Goal: Transaction & Acquisition: Purchase product/service

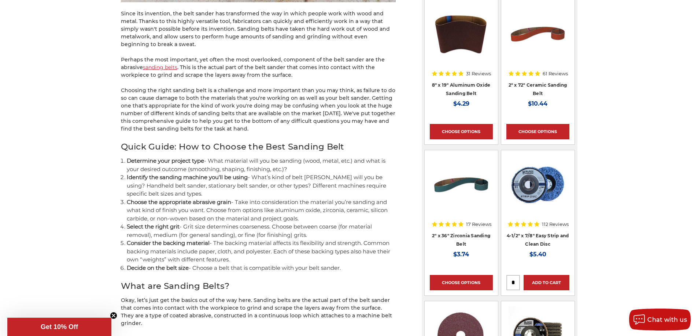
scroll to position [494, 0]
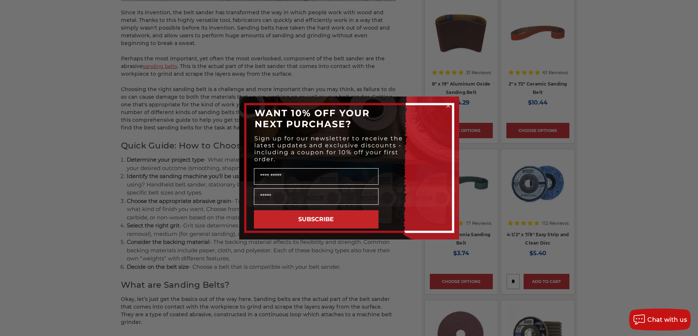
click at [447, 105] on icon "Close dialog" at bounding box center [447, 105] width 3 height 3
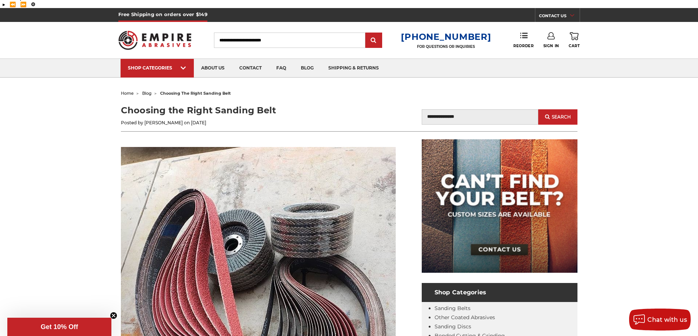
scroll to position [0, 0]
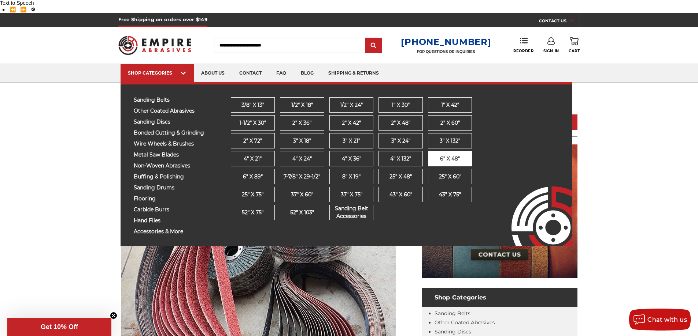
click at [454, 155] on span "6" x 48"" at bounding box center [450, 159] width 20 height 8
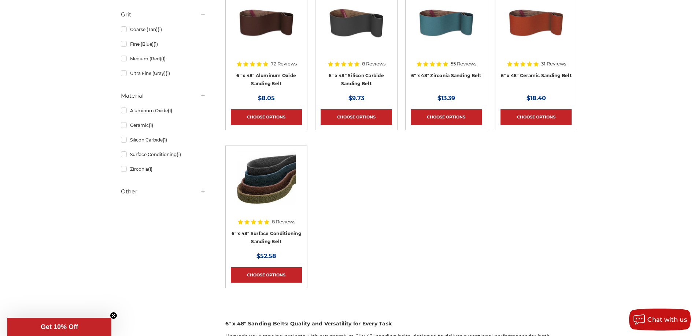
scroll to position [192, 0]
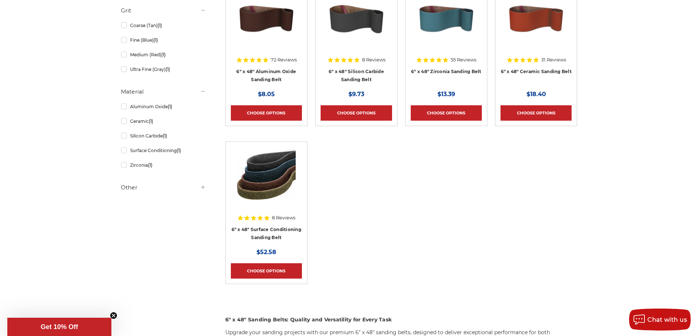
click at [269, 162] on img at bounding box center [266, 176] width 59 height 59
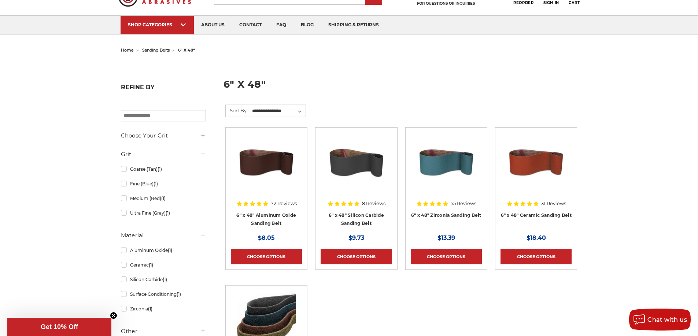
scroll to position [45, 0]
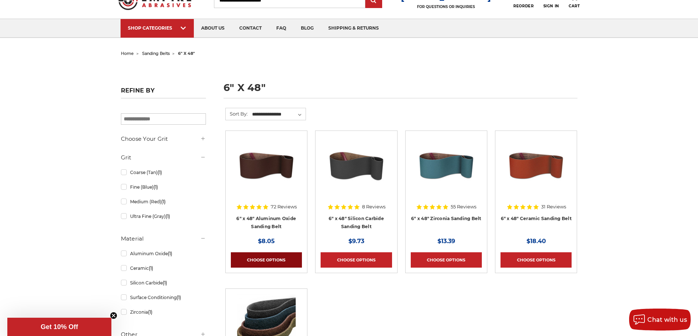
click at [263, 253] on link "Choose Options" at bounding box center [266, 260] width 71 height 15
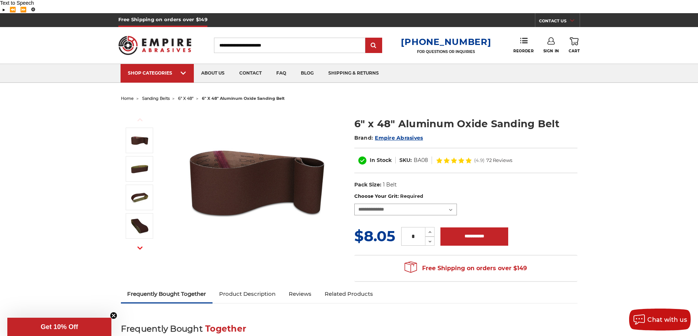
click at [451, 204] on select "**********" at bounding box center [405, 210] width 103 height 12
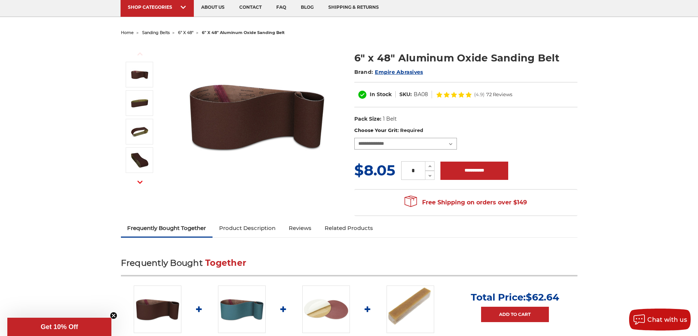
scroll to position [73, 0]
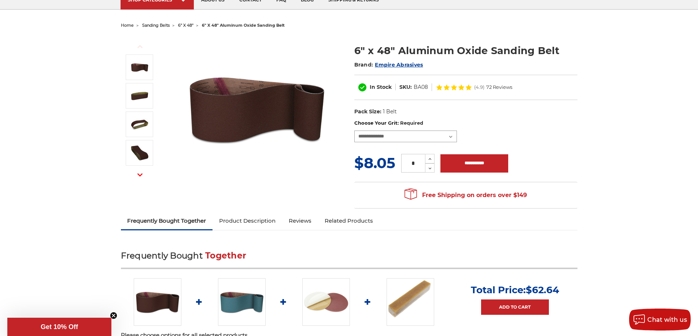
click at [449, 131] on select "**********" at bounding box center [405, 137] width 103 height 12
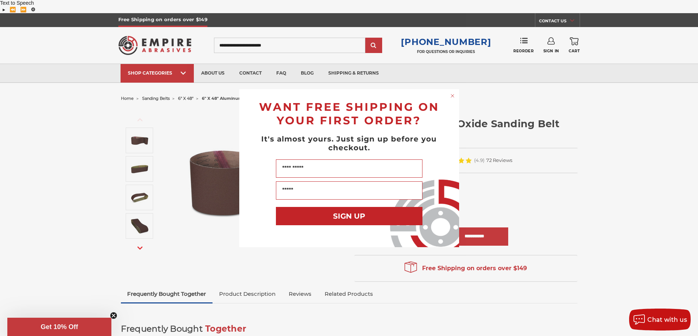
click at [453, 96] on circle "Close dialog" at bounding box center [452, 95] width 7 height 7
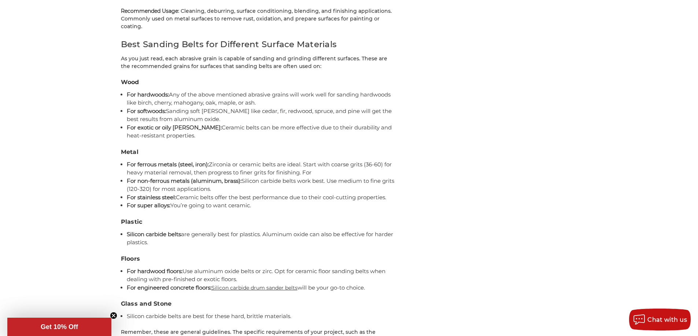
scroll to position [2526, 0]
